Goal: Task Accomplishment & Management: Manage account settings

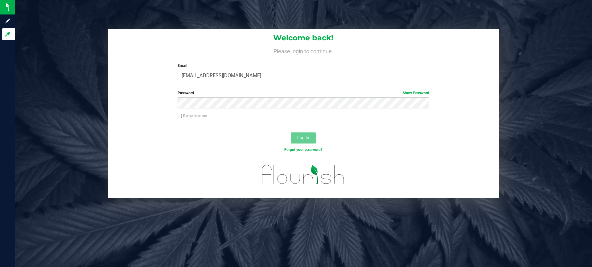
type input "[EMAIL_ADDRESS][DOMAIN_NAME]"
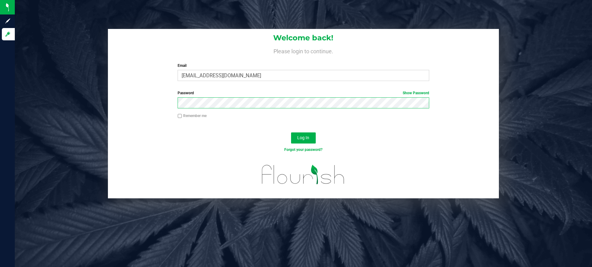
click at [291, 133] on button "Log In" at bounding box center [303, 138] width 25 height 11
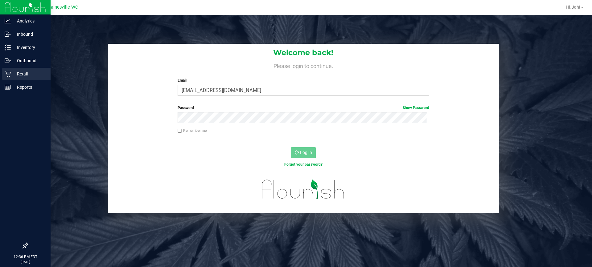
click at [7, 72] on icon at bounding box center [8, 74] width 6 height 6
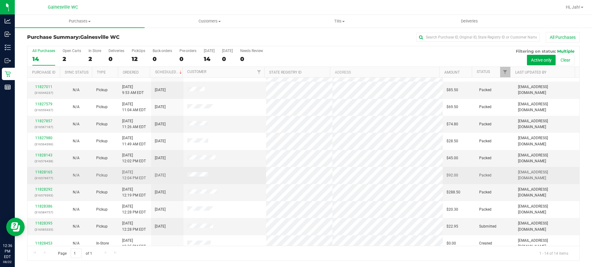
scroll to position [71, 0]
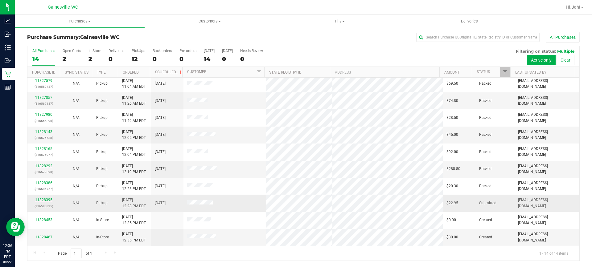
click at [49, 200] on link "11828395" at bounding box center [43, 200] width 17 height 4
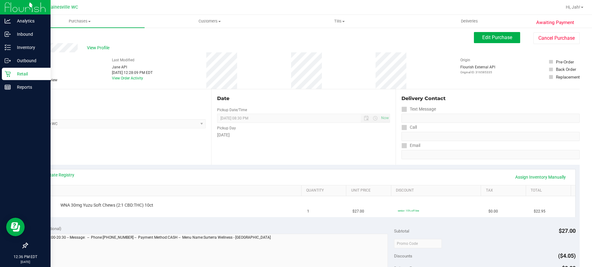
click at [16, 76] on p "Retail" at bounding box center [29, 73] width 37 height 7
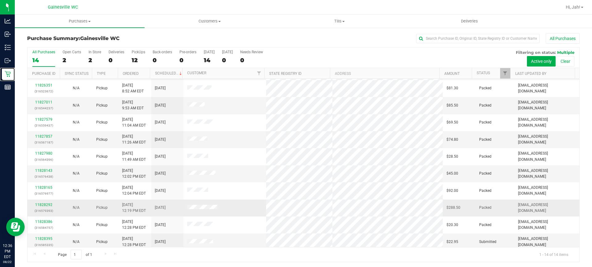
scroll to position [71, 0]
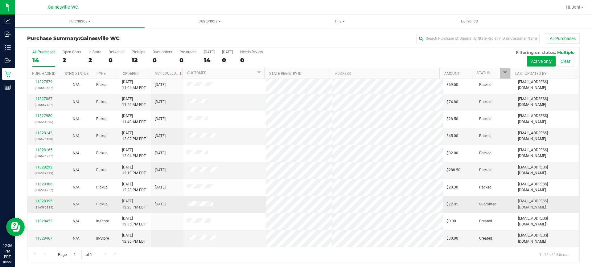
click at [42, 200] on link "11828395" at bounding box center [43, 201] width 17 height 4
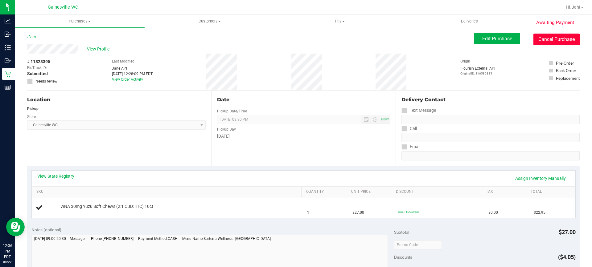
click at [544, 37] on button "Cancel Purchase" at bounding box center [557, 40] width 46 height 12
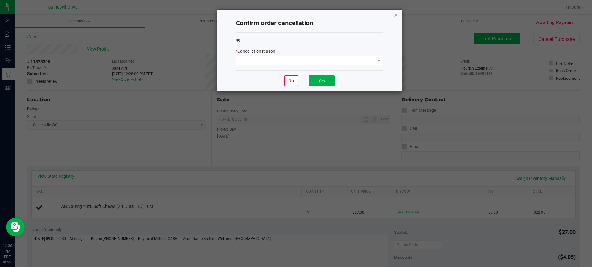
click at [361, 63] on span at bounding box center [305, 60] width 139 height 9
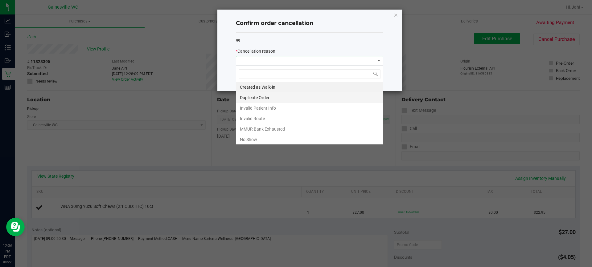
scroll to position [9, 147]
click at [270, 95] on li "Duplicate Order" at bounding box center [309, 98] width 147 height 10
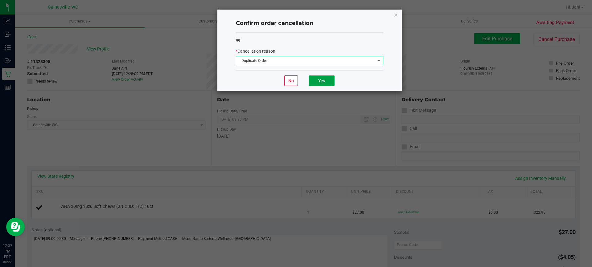
click at [315, 84] on button "Yes" at bounding box center [322, 81] width 26 height 10
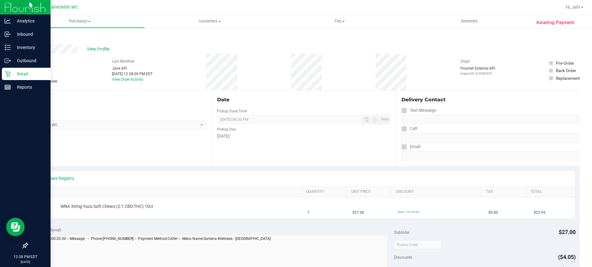
click at [10, 73] on icon at bounding box center [8, 74] width 6 height 6
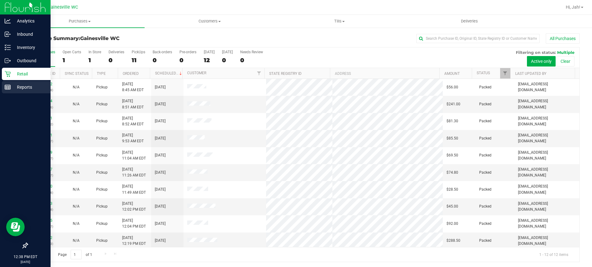
click at [16, 88] on p "Reports" at bounding box center [29, 87] width 37 height 7
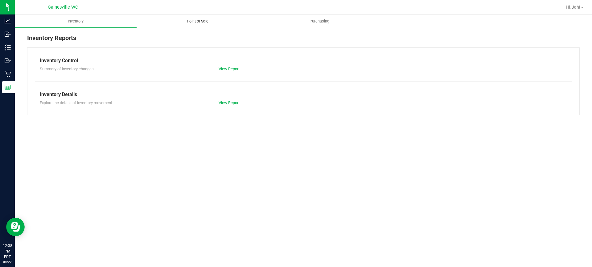
click at [188, 24] on uib-tab-heading "Point of Sale" at bounding box center [197, 21] width 121 height 12
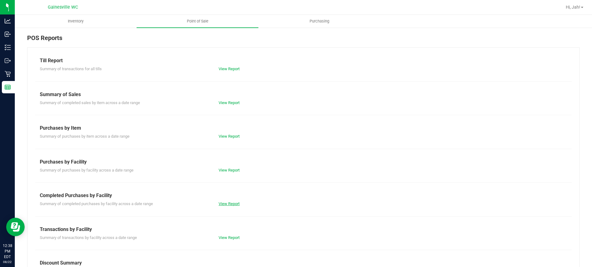
click at [219, 205] on link "View Report" at bounding box center [229, 204] width 21 height 5
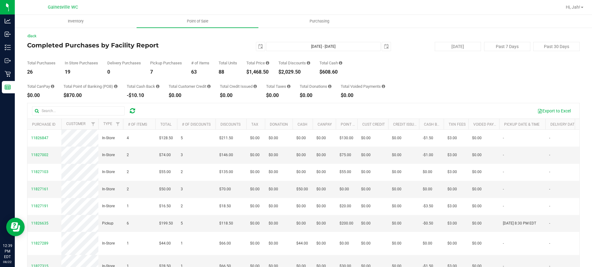
click at [415, 2] on div at bounding box center [336, 7] width 452 height 12
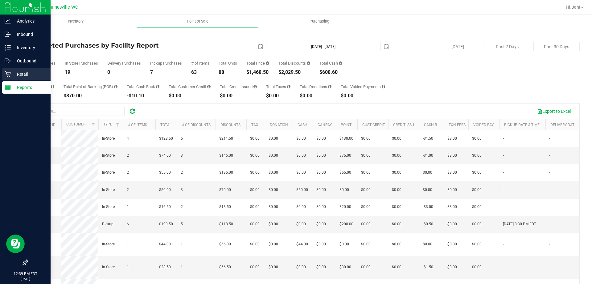
click at [10, 76] on icon at bounding box center [8, 74] width 6 height 6
